Goal: Task Accomplishment & Management: Use online tool/utility

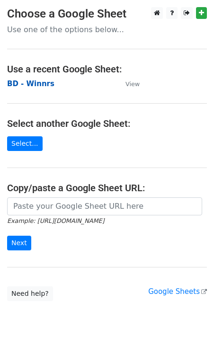
click at [46, 84] on strong "BD - Winnrs" at bounding box center [30, 84] width 47 height 9
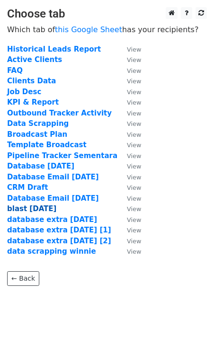
click at [40, 206] on strong "blast 22 aug" at bounding box center [31, 209] width 49 height 9
